Goal: Navigation & Orientation: Understand site structure

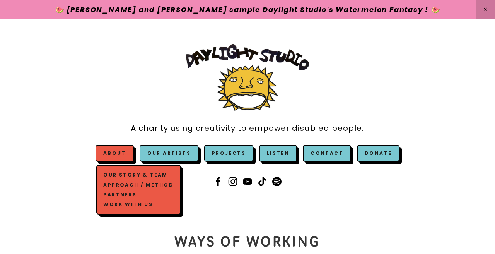
click at [123, 172] on link "Our Story & Team" at bounding box center [139, 175] width 74 height 10
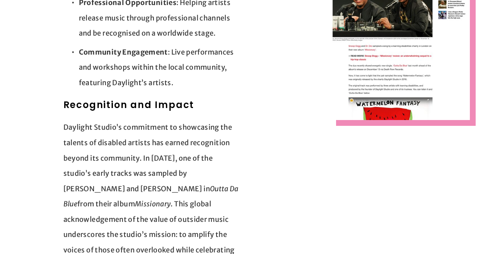
scroll to position [938, 0]
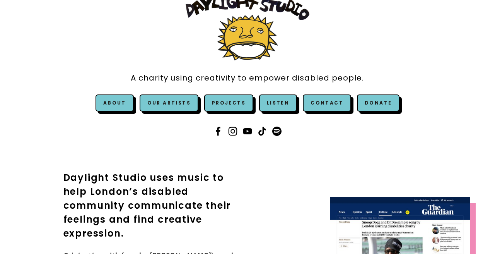
scroll to position [66, 0]
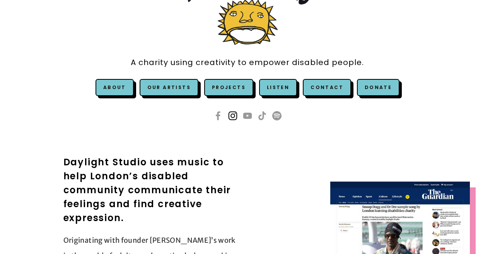
click at [233, 116] on use at bounding box center [232, 115] width 19 height 19
